Goal: Information Seeking & Learning: Check status

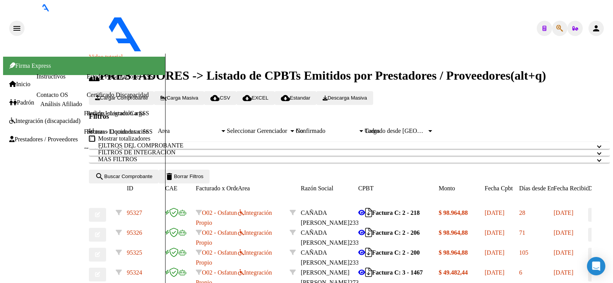
click at [9, 99] on icon at bounding box center [13, 102] width 8 height 6
click at [40, 101] on link "Análisis Afiliado" at bounding box center [61, 104] width 42 height 7
click at [29, 81] on link "Inicio" at bounding box center [19, 84] width 21 height 7
click at [30, 99] on link "Padrón" at bounding box center [21, 102] width 25 height 7
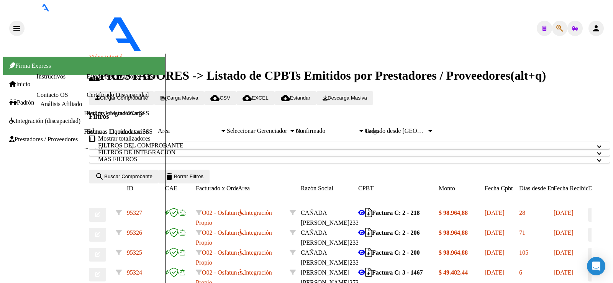
scroll to position [206, 0]
click at [60, 136] on span "Prestadores / Proveedores" at bounding box center [43, 139] width 69 height 7
click at [84, 114] on link "Facturas - Listado/Carga" at bounding box center [114, 113] width 61 height 7
click at [84, 135] on link "Facturas - Documentación" at bounding box center [116, 131] width 65 height 7
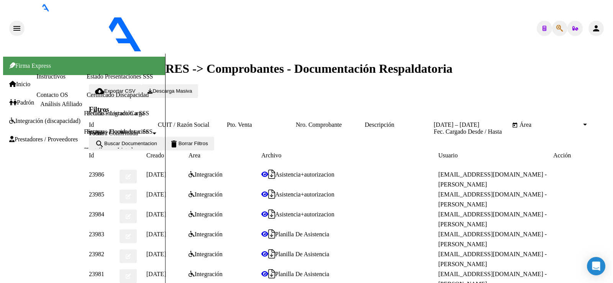
click at [28, 99] on span "Padrón" at bounding box center [21, 102] width 25 height 7
click at [40, 101] on link "Análisis Afiliado" at bounding box center [61, 104] width 42 height 7
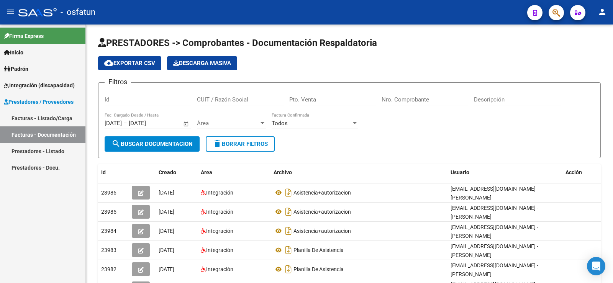
click at [25, 71] on span "Padrón" at bounding box center [16, 69] width 25 height 8
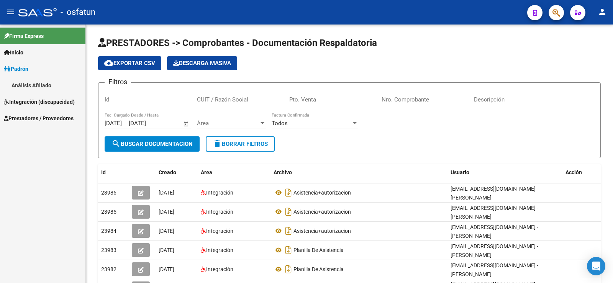
click at [28, 83] on link "Análisis Afiliado" at bounding box center [42, 85] width 85 height 16
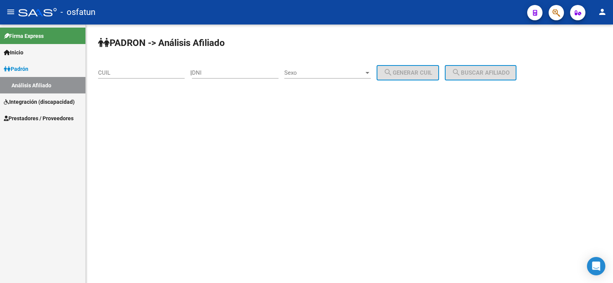
click at [131, 67] on div "CUIL" at bounding box center [141, 70] width 87 height 16
click at [245, 73] on input "DNI" at bounding box center [235, 72] width 87 height 7
type input "94057695"
click at [360, 71] on span "Sexo" at bounding box center [324, 72] width 80 height 7
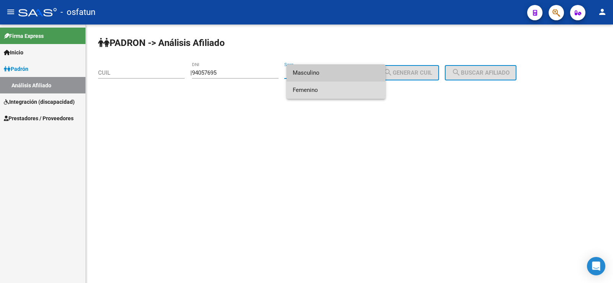
drag, startPoint x: 344, startPoint y: 83, endPoint x: 356, endPoint y: 82, distance: 12.3
click at [344, 84] on span "Femenino" at bounding box center [336, 90] width 87 height 17
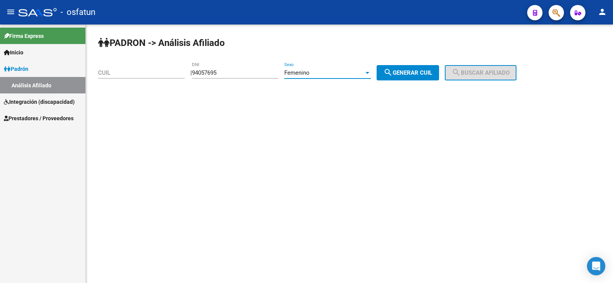
click at [432, 72] on span "search Generar CUIL" at bounding box center [407, 72] width 49 height 7
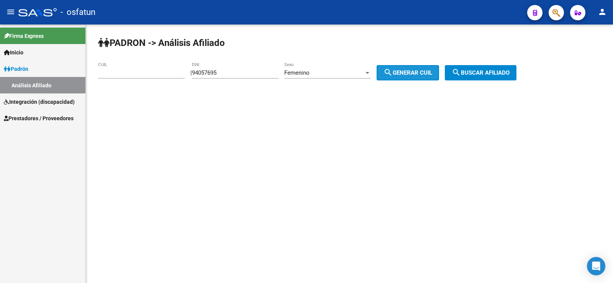
type input "23-94057695-4"
click at [482, 73] on span "search Buscar afiliado" at bounding box center [481, 72] width 58 height 7
